Goal: Task Accomplishment & Management: Manage account settings

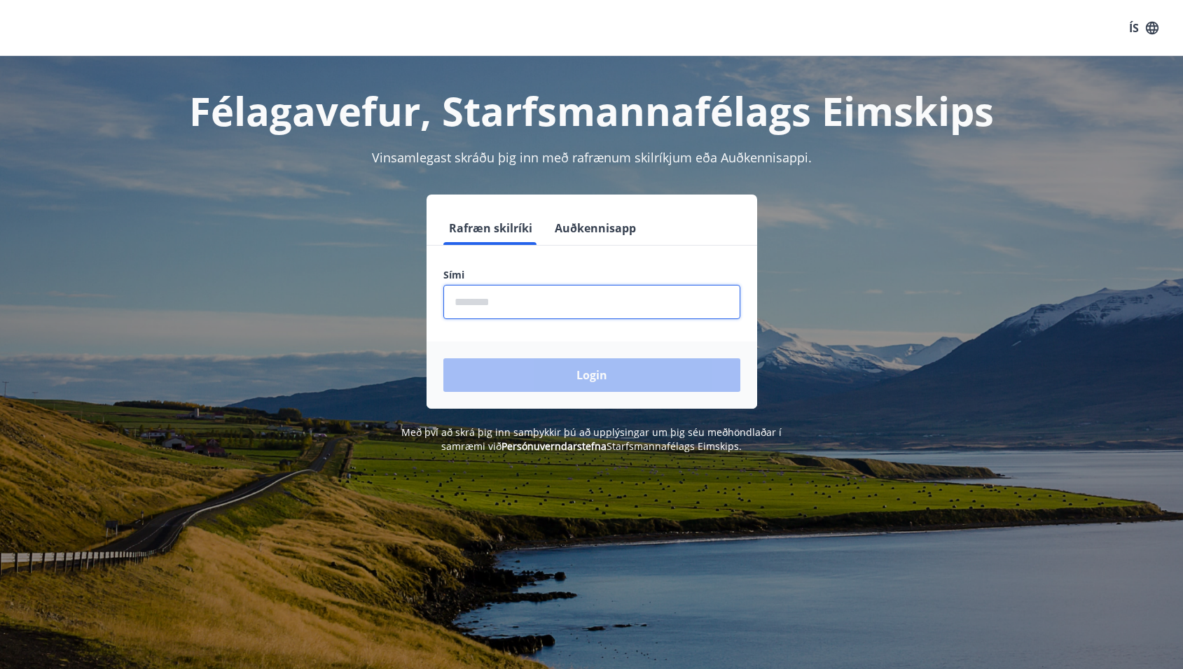
click at [585, 307] on input "phone" at bounding box center [591, 302] width 297 height 34
type input "*"
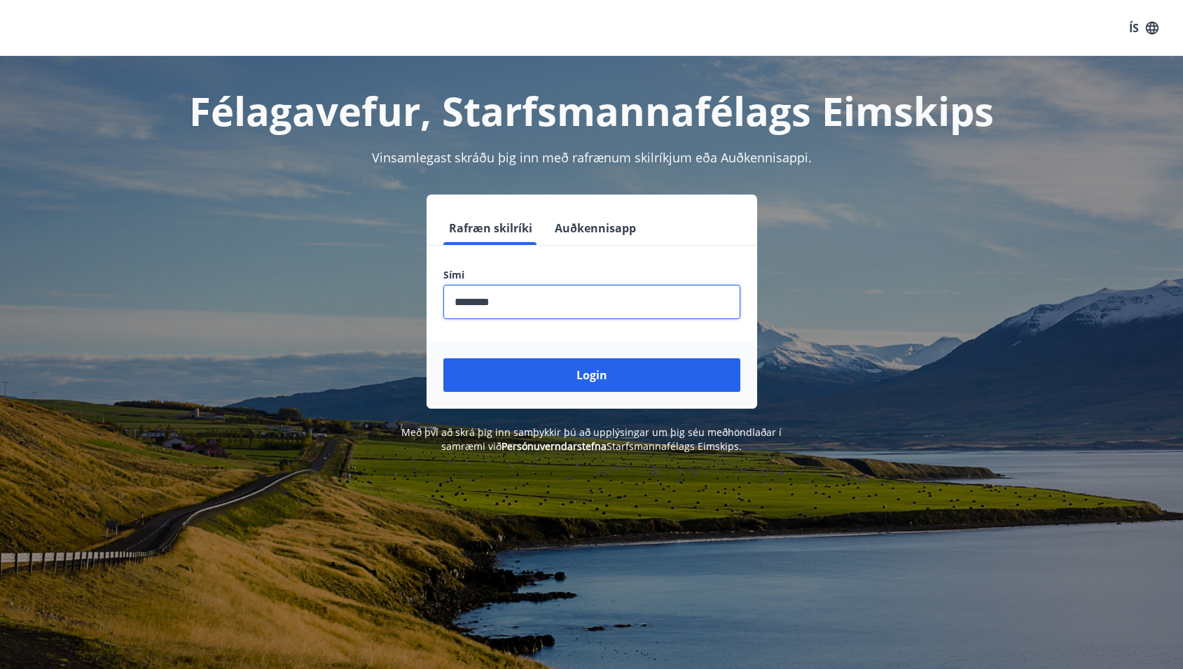
type input "********"
click at [443, 359] on button "Login" at bounding box center [591, 376] width 297 height 34
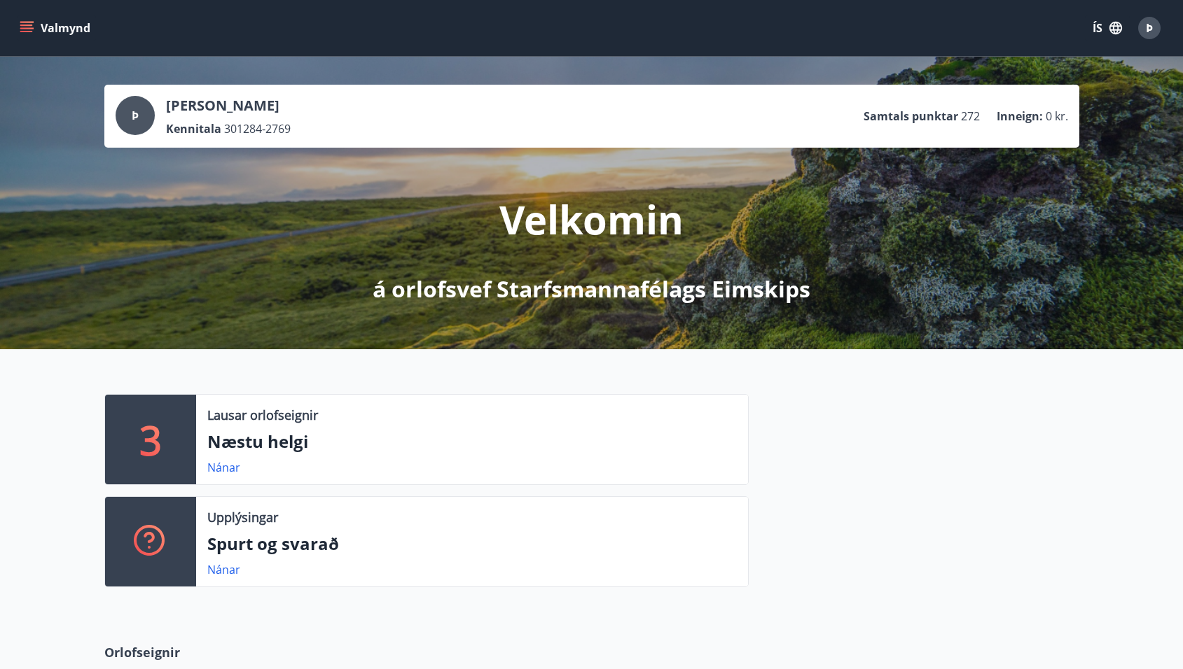
click at [80, 25] on button "Valmynd" at bounding box center [56, 27] width 79 height 25
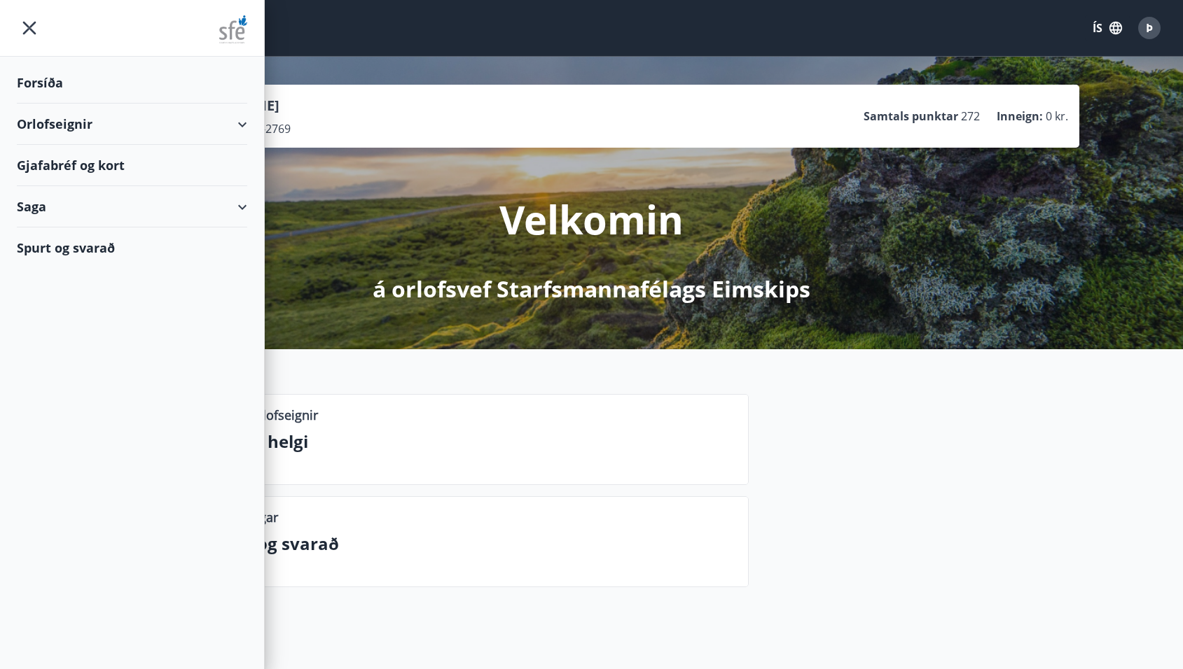
click at [134, 124] on div "Orlofseignir" at bounding box center [132, 124] width 230 height 41
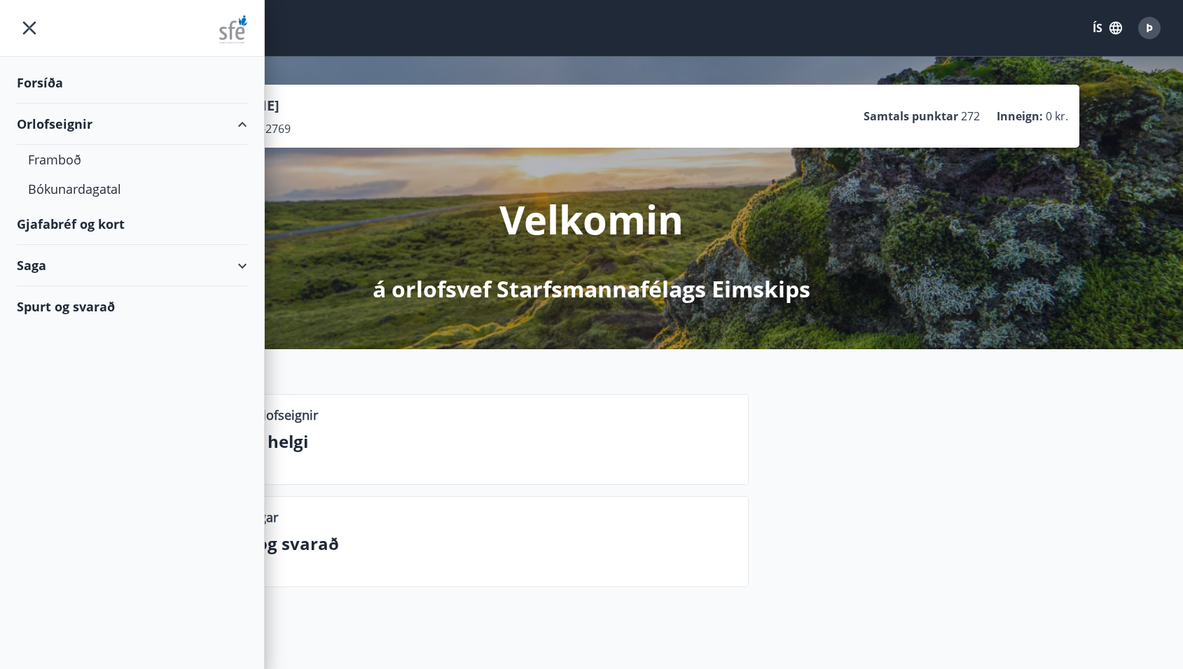
click at [134, 130] on div "Orlofseignir" at bounding box center [132, 124] width 230 height 41
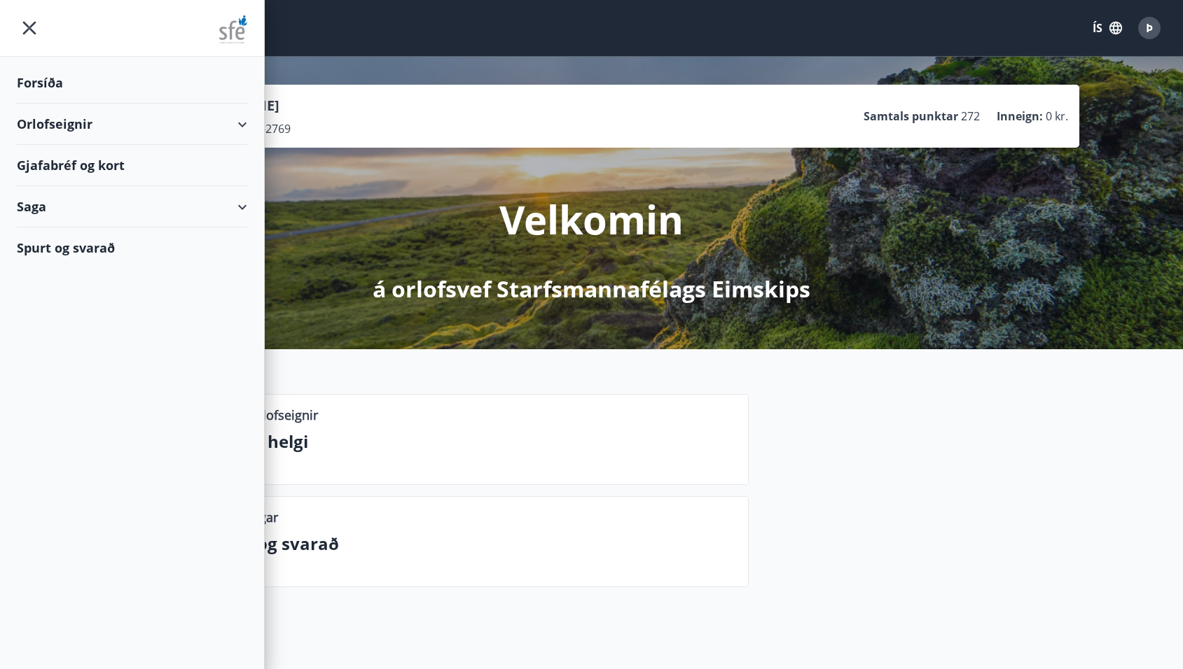
click at [140, 199] on div "Saga" at bounding box center [132, 206] width 230 height 41
click at [139, 167] on div "Gjafabréf og kort" at bounding box center [132, 165] width 230 height 41
